Goal: Check status: Check status

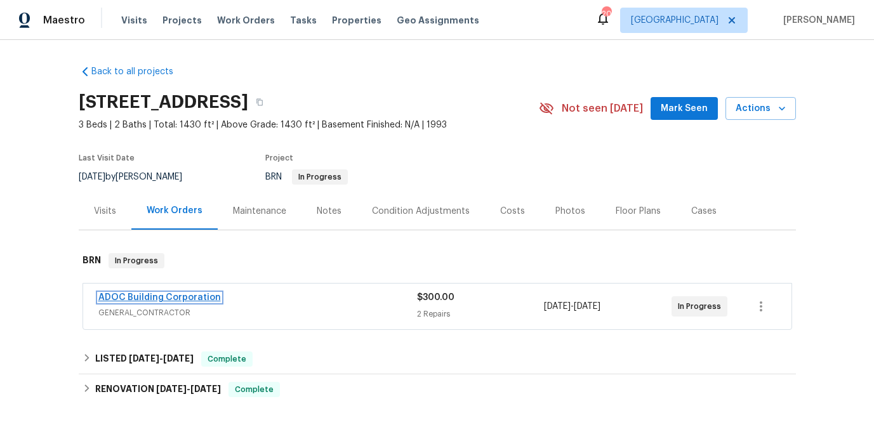
click at [102, 299] on link "ADOC Building Corporation" at bounding box center [159, 297] width 123 height 9
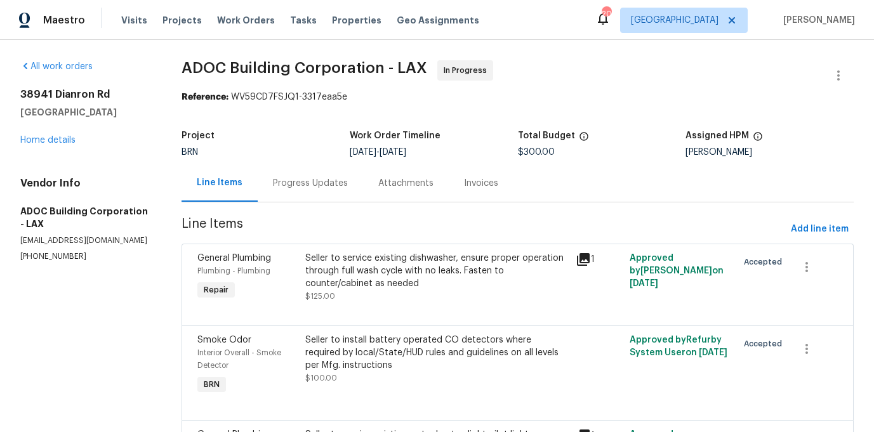
click at [333, 184] on div "Progress Updates" at bounding box center [310, 183] width 75 height 13
